Goal: Task Accomplishment & Management: Manage account settings

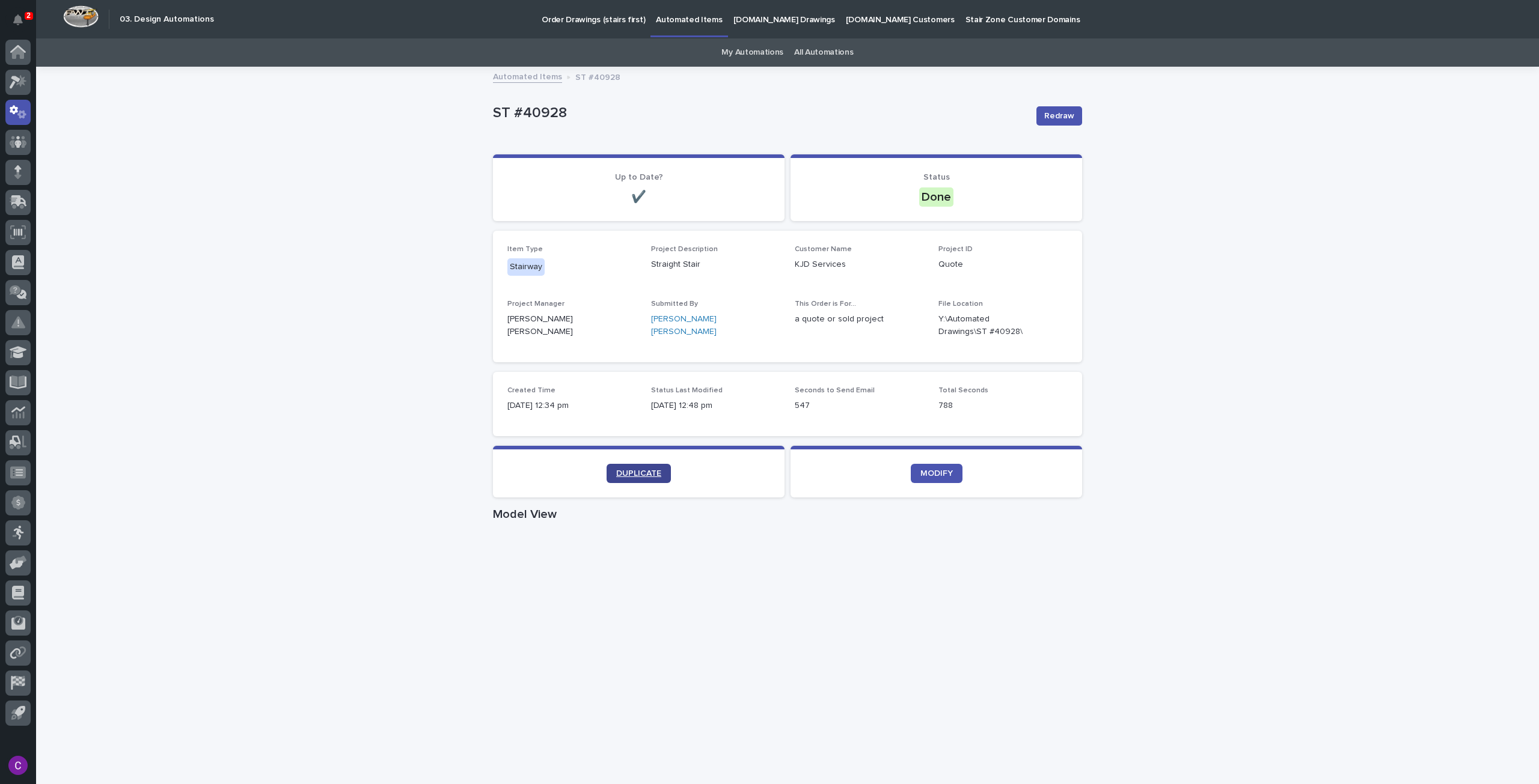
click at [612, 481] on link "DUPLICATE" at bounding box center [639, 473] width 64 height 20
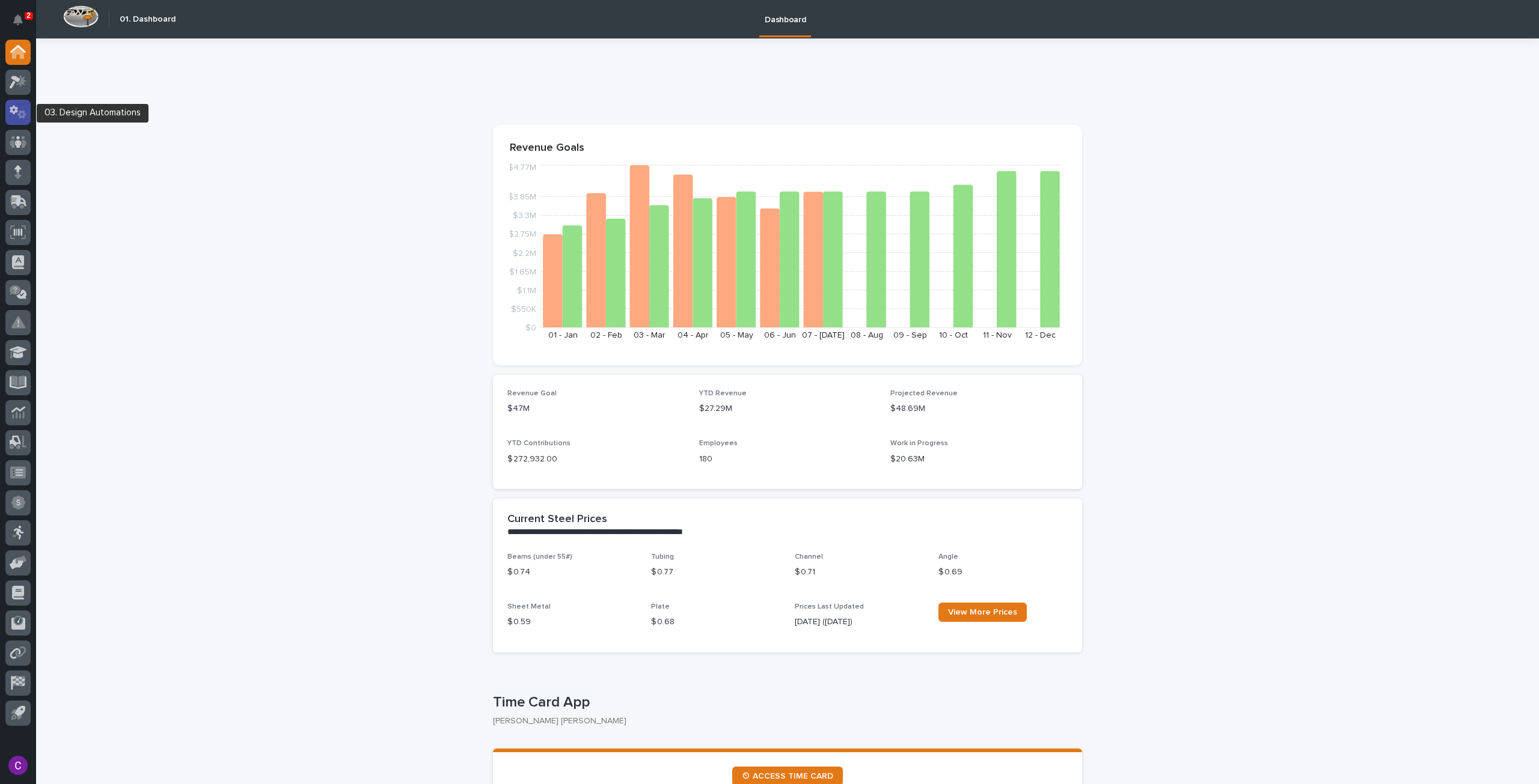
click at [28, 111] on div at bounding box center [18, 112] width 25 height 25
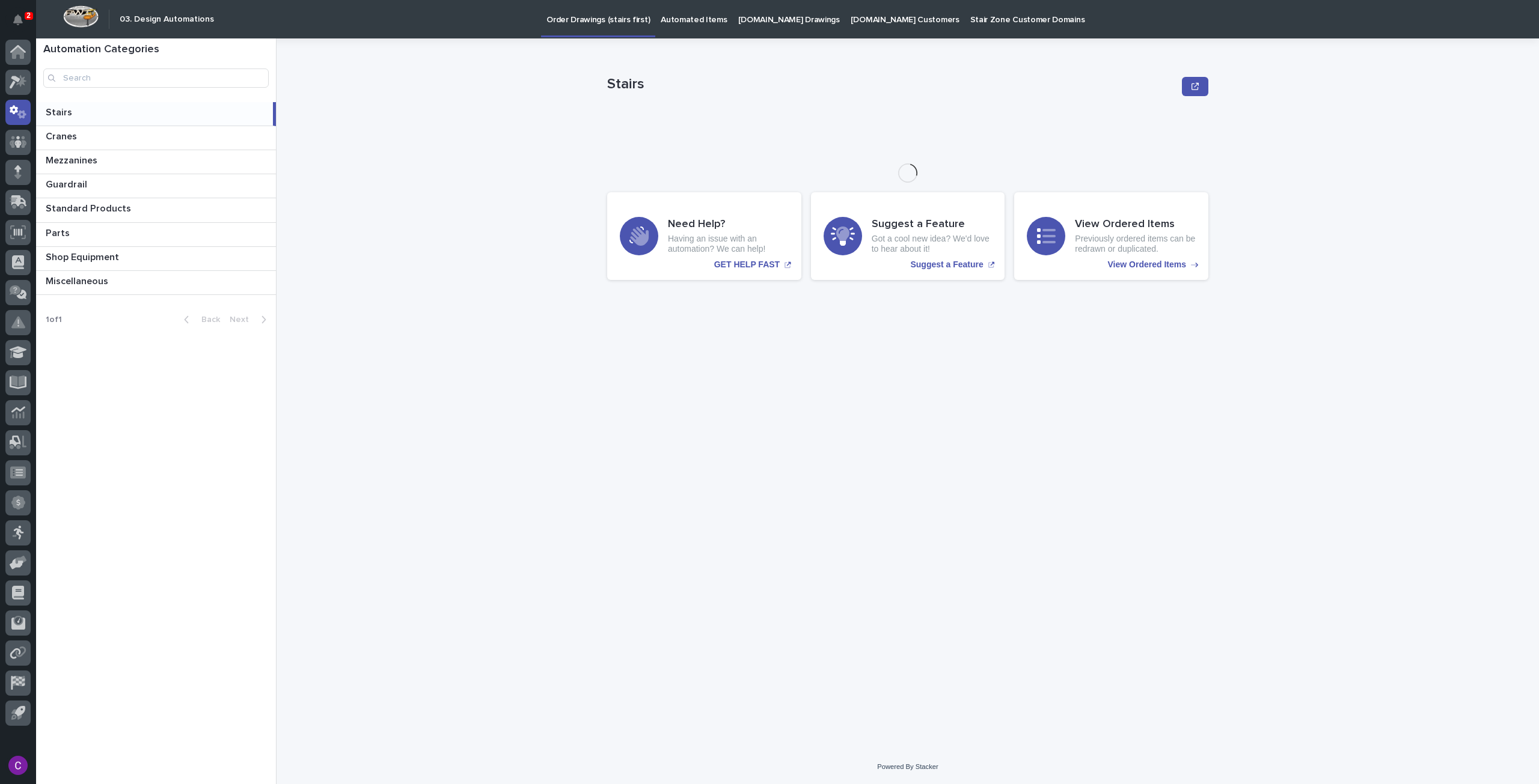
click at [702, 20] on p "Automated Items" at bounding box center [694, 13] width 66 height 25
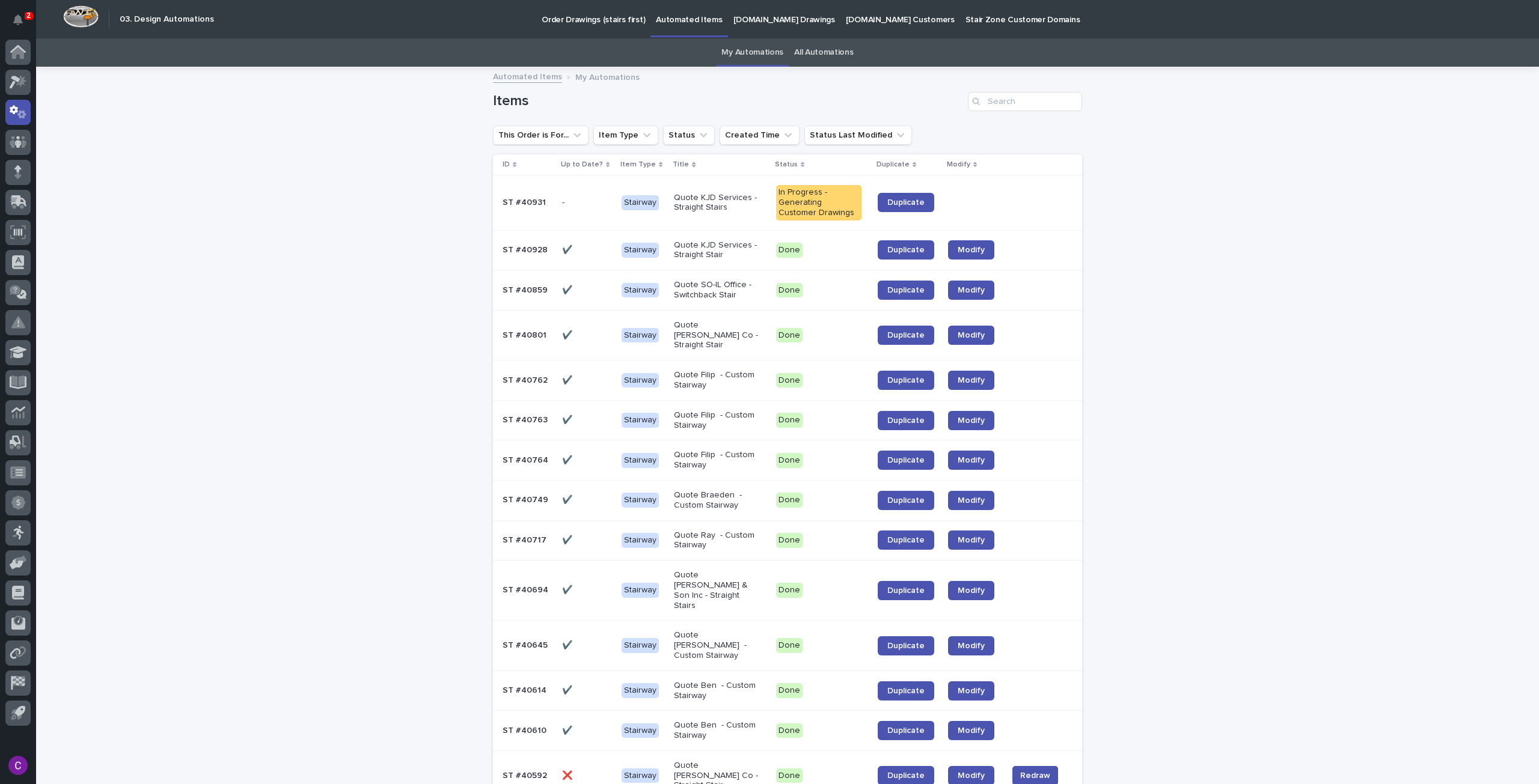
click at [773, 23] on p "[DOMAIN_NAME] Drawings" at bounding box center [784, 13] width 102 height 25
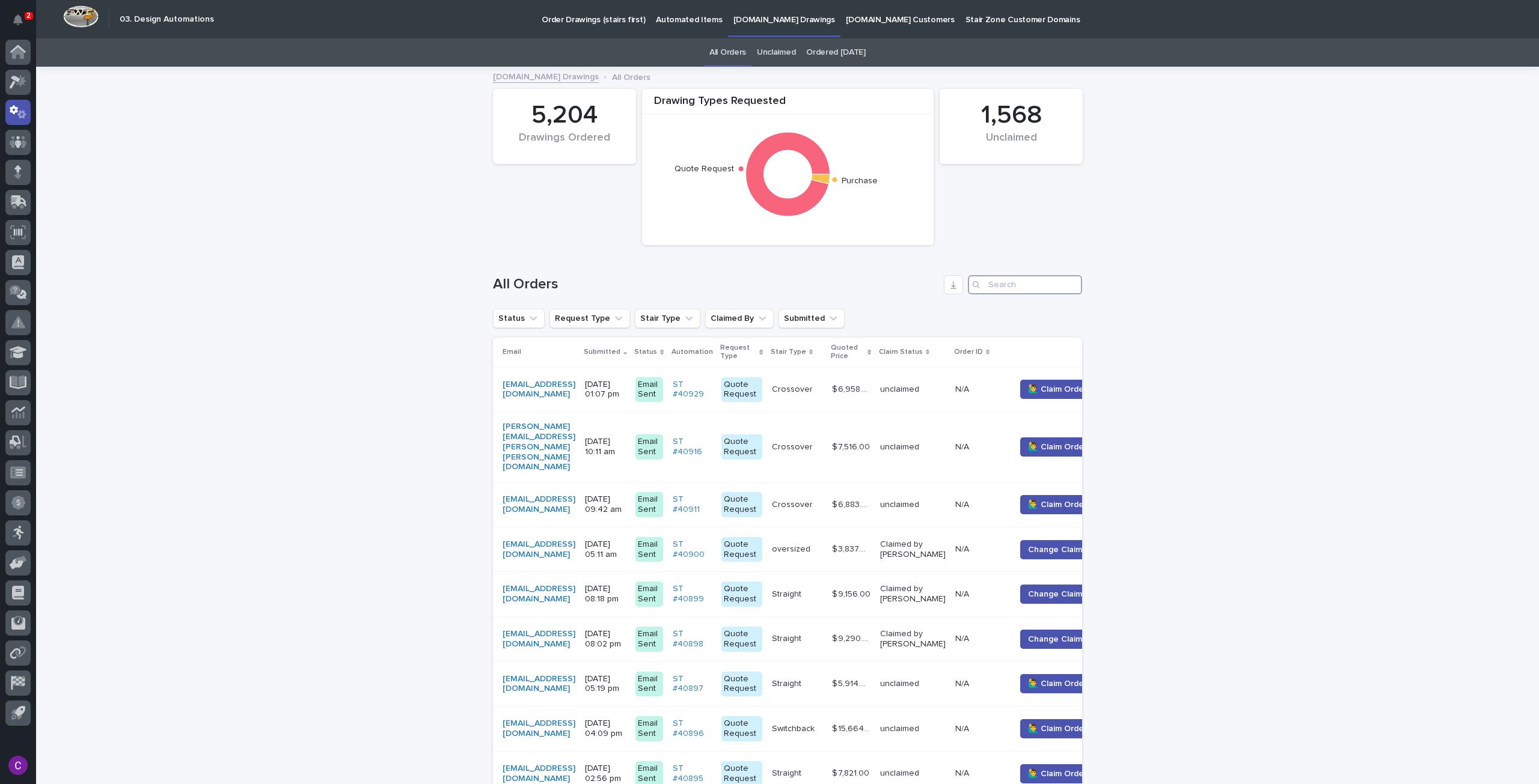
click at [1008, 278] on input "Search" at bounding box center [1025, 285] width 114 height 20
paste input "40896"
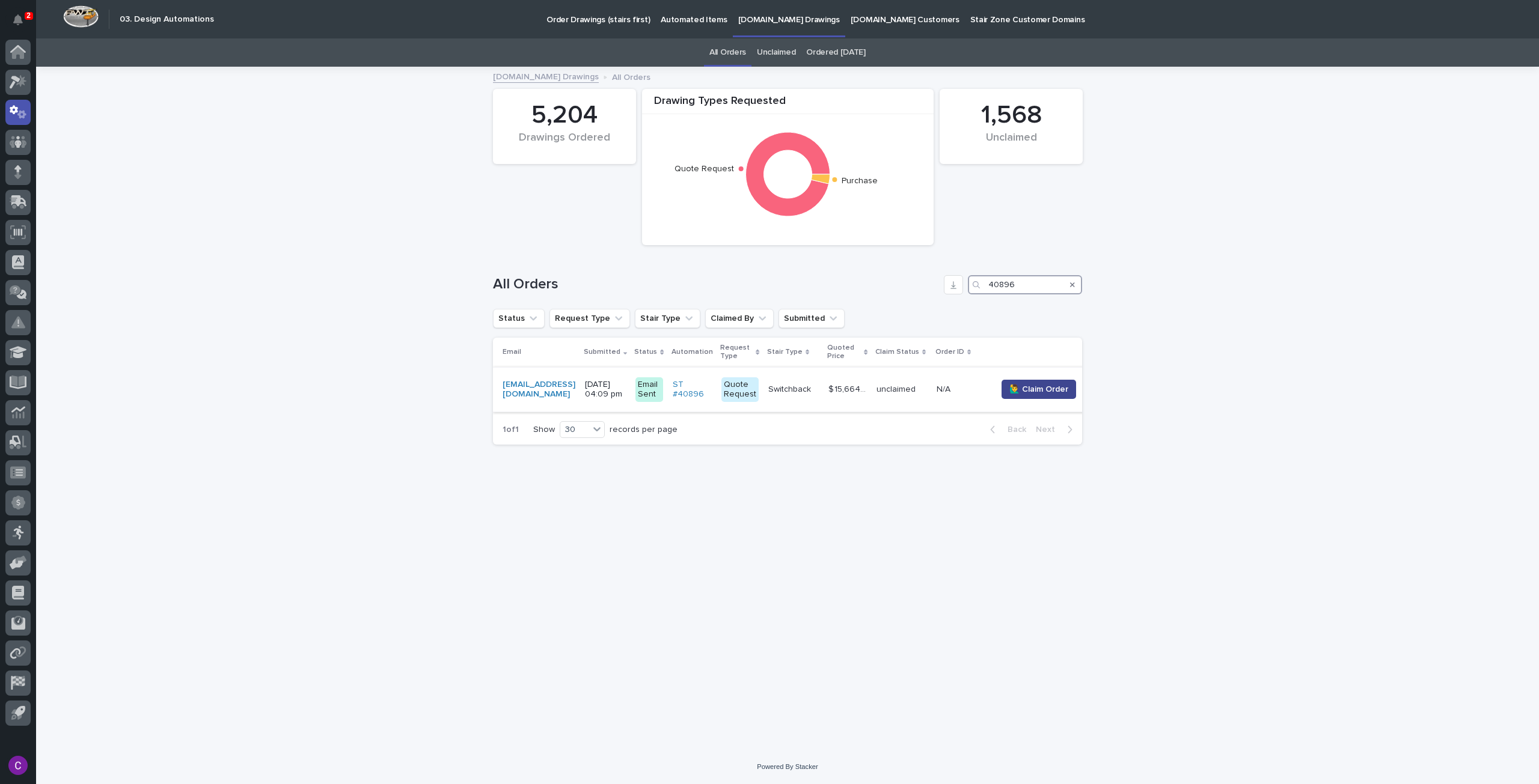
type input "40896"
click at [1066, 392] on button "🙋‍♂️ Claim Order" at bounding box center [1038, 389] width 74 height 20
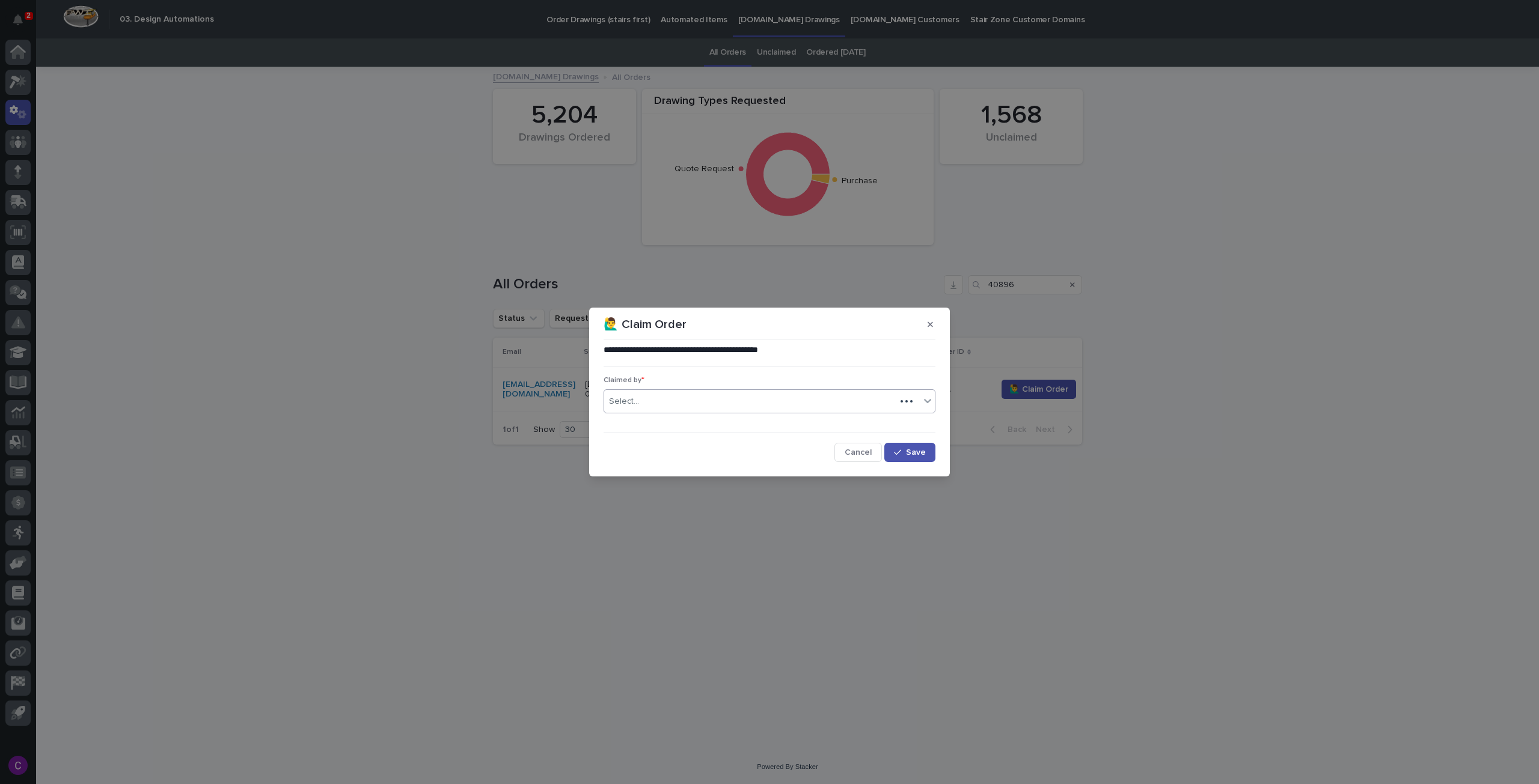
click at [803, 396] on div "Select..." at bounding box center [750, 401] width 291 height 20
type input "******"
click at [825, 426] on div "[PERSON_NAME] [PERSON_NAME]" at bounding box center [769, 424] width 330 height 21
click at [890, 449] on button "Save" at bounding box center [910, 453] width 51 height 20
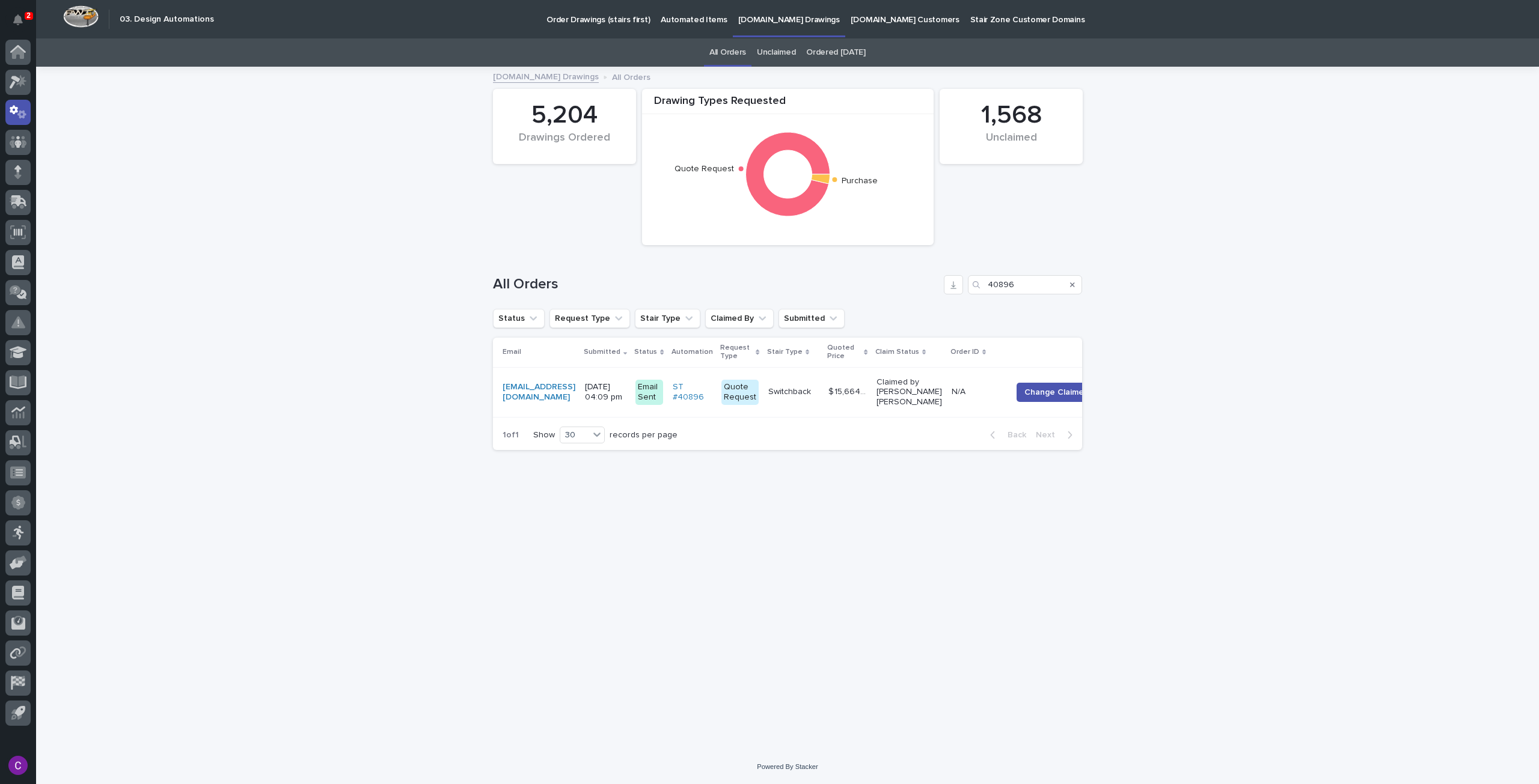
click at [688, 14] on p "Automated Items" at bounding box center [694, 13] width 66 height 25
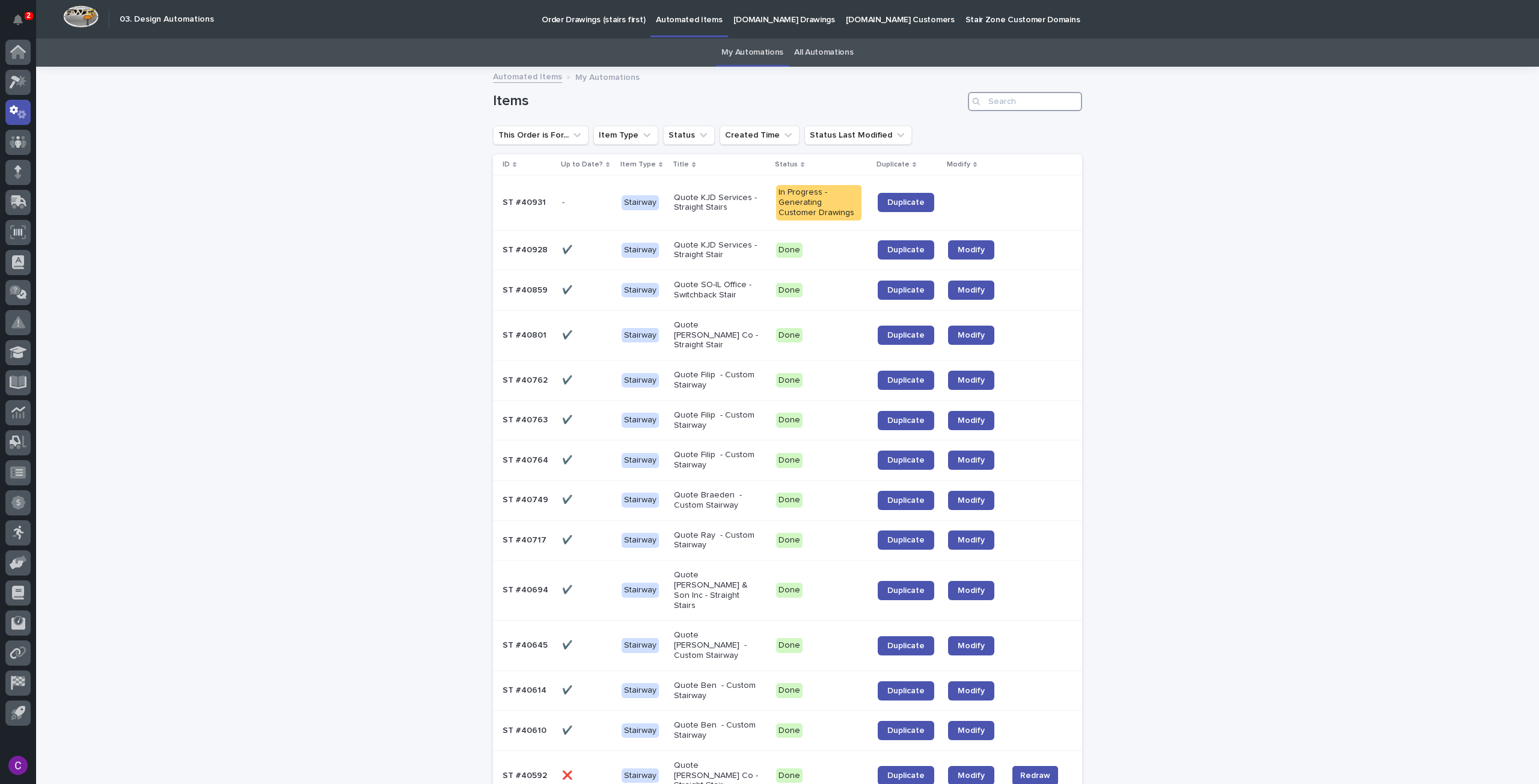
click at [1035, 104] on input "Search" at bounding box center [1025, 101] width 114 height 20
paste input "40896"
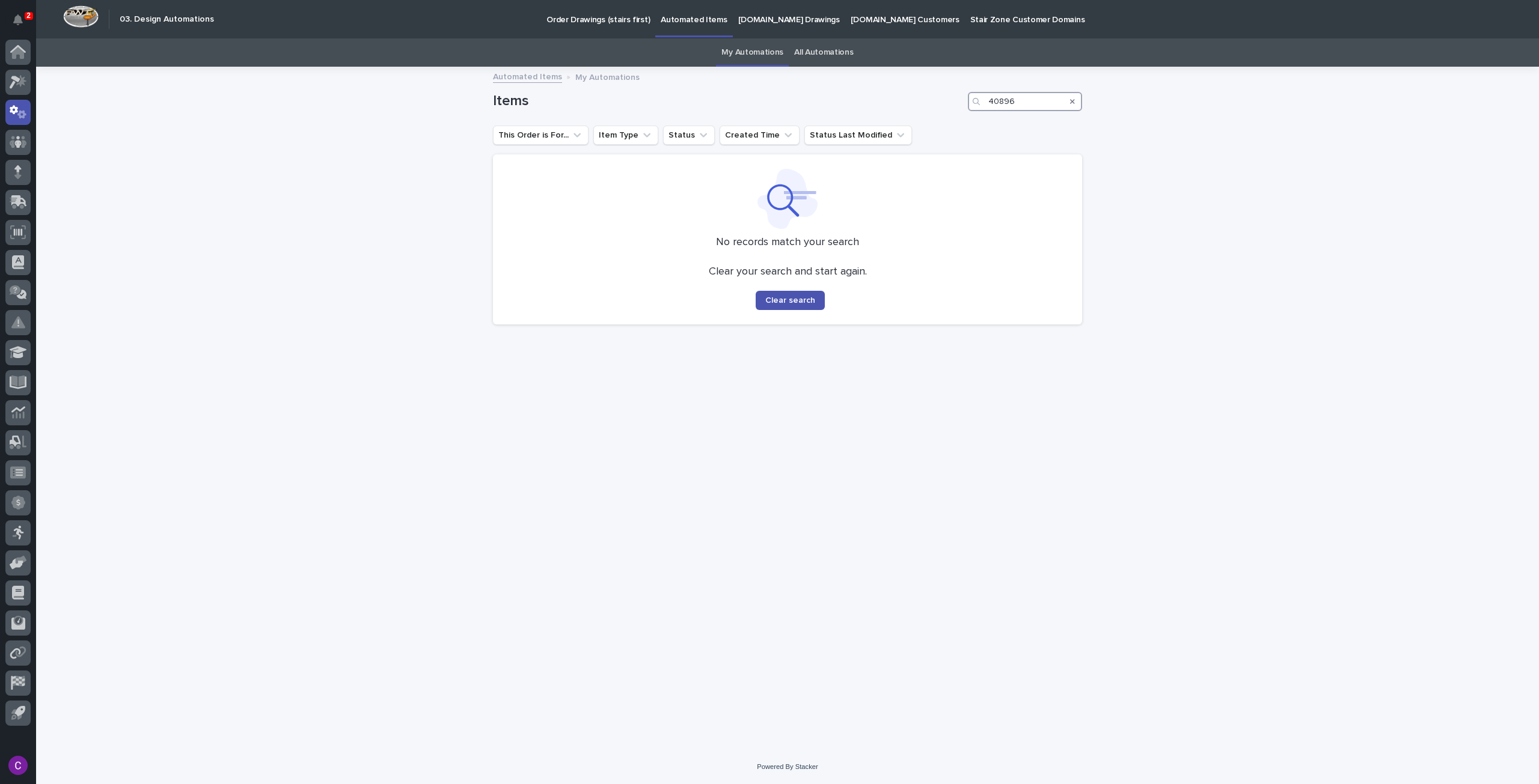
type input "40896"
click at [777, 24] on p "[DOMAIN_NAME] Drawings" at bounding box center [789, 13] width 102 height 25
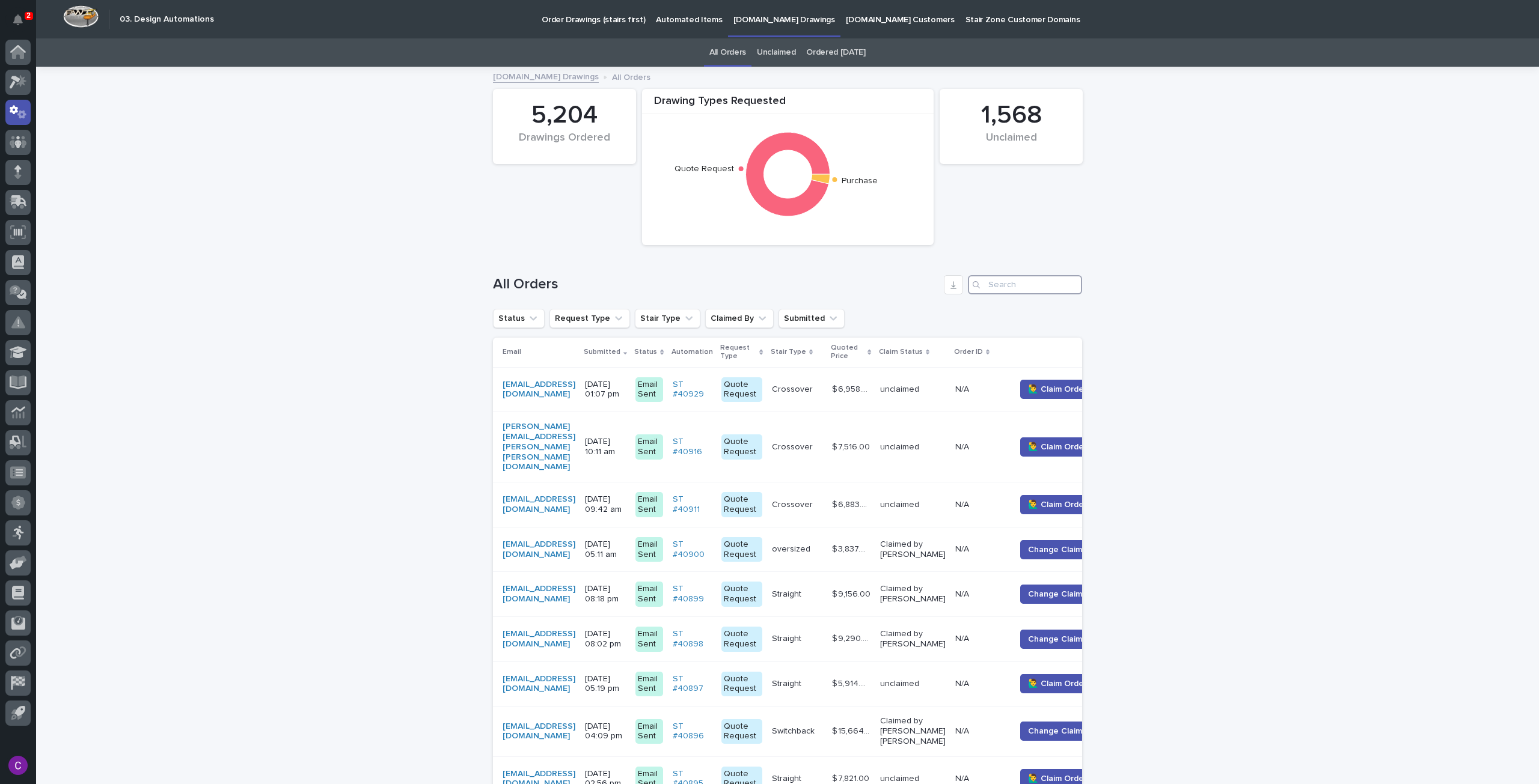
click at [1002, 288] on input "Search" at bounding box center [1025, 285] width 114 height 20
paste input "40896"
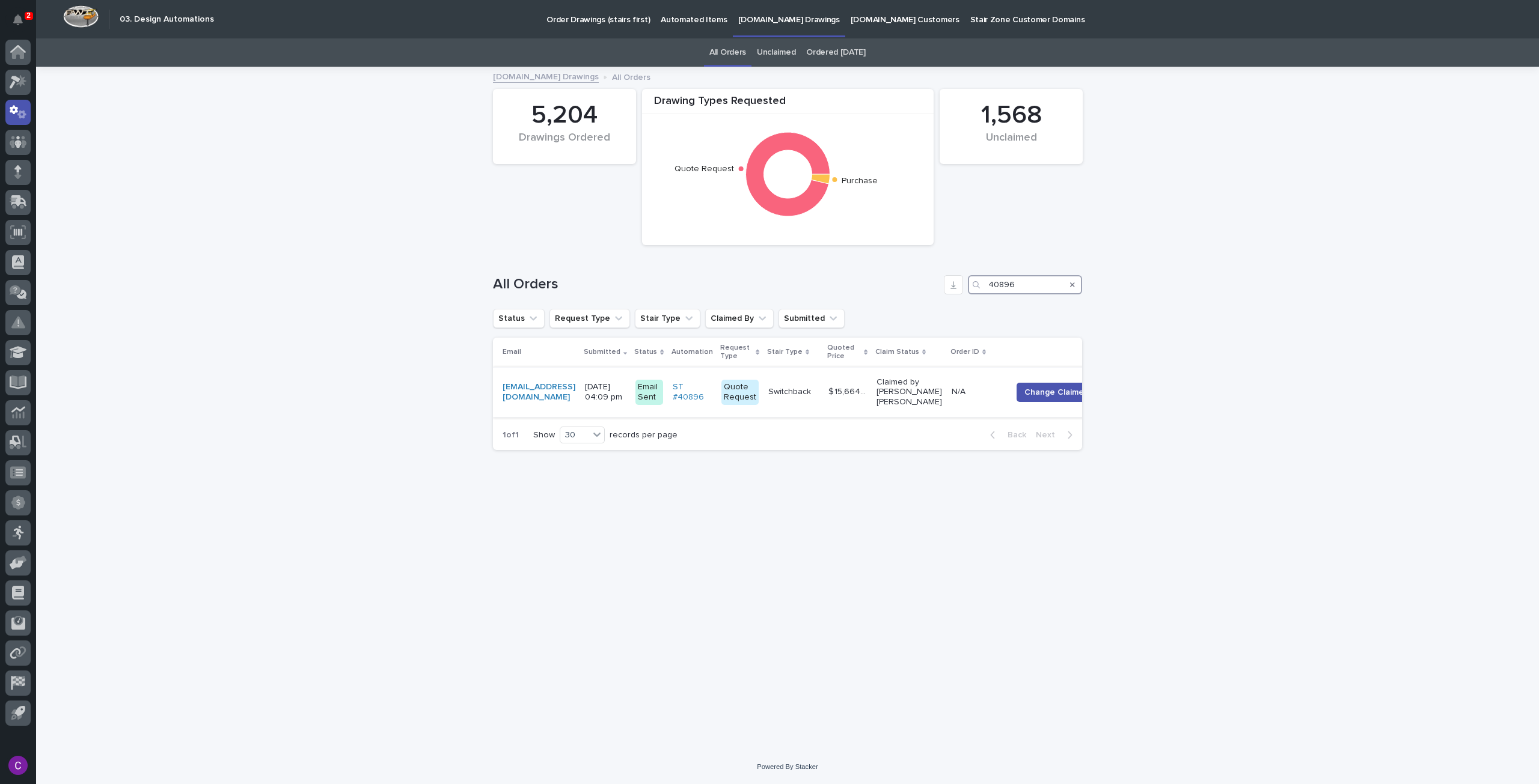
type input "40896"
click at [575, 383] on div "chumbleycustombuilders@gmail.com" at bounding box center [538, 393] width 73 height 30
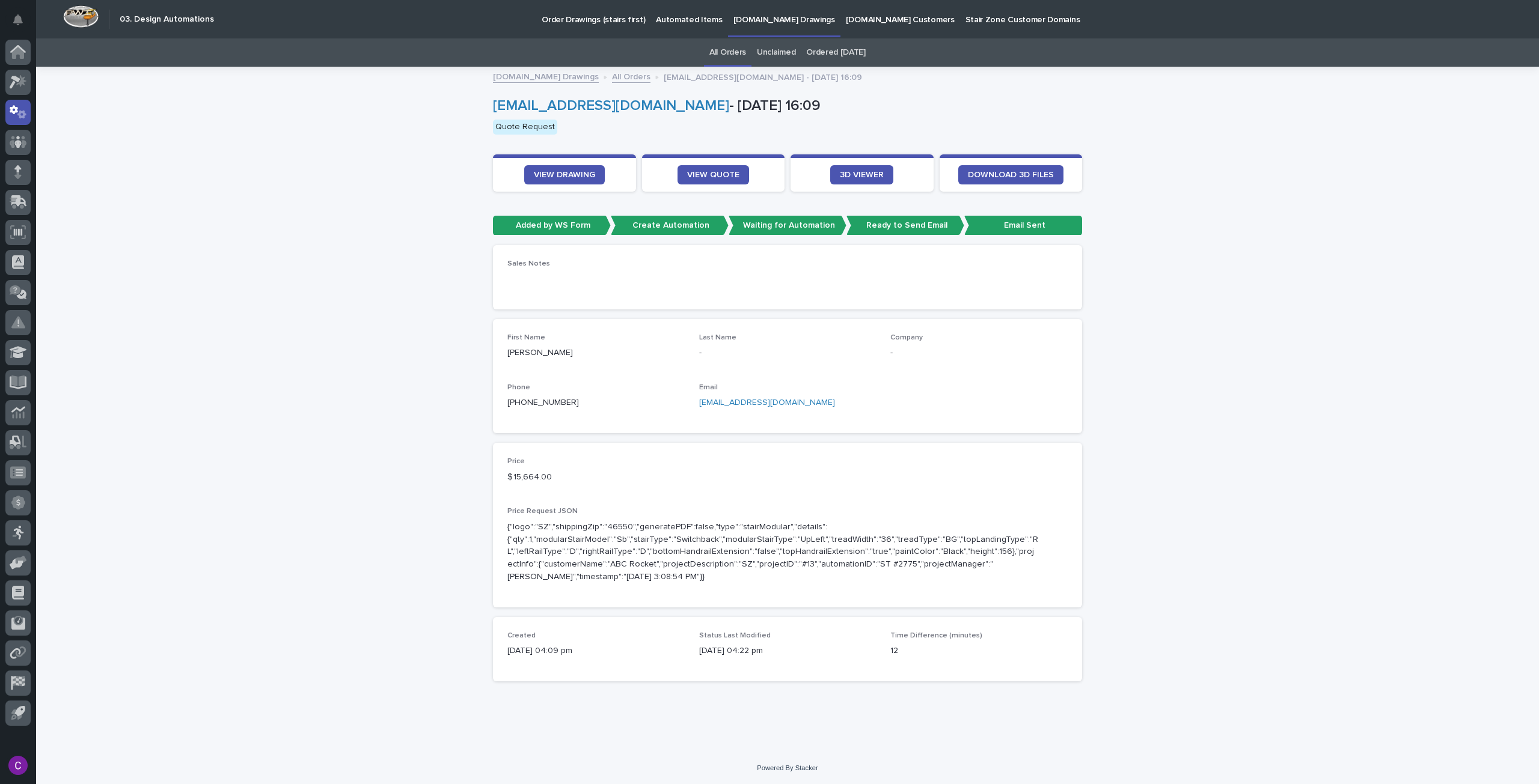
scroll to position [1, 0]
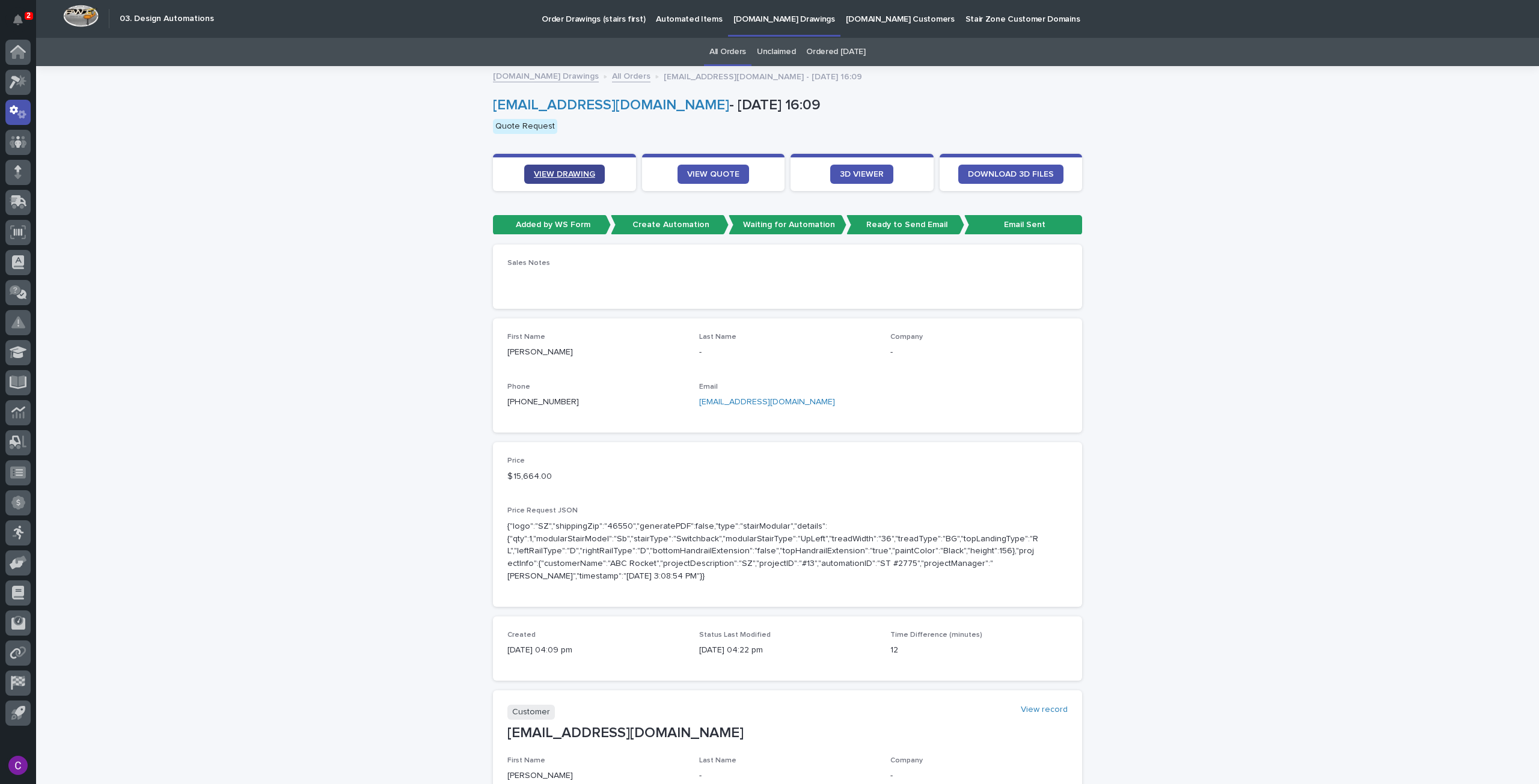
click at [581, 171] on span "VIEW DRAWING" at bounding box center [564, 174] width 61 height 8
click at [709, 168] on link "VIEW QUOTE" at bounding box center [713, 174] width 71 height 20
click at [549, 170] on span "VIEW DRAWING" at bounding box center [564, 174] width 61 height 8
